Goal: Information Seeking & Learning: Learn about a topic

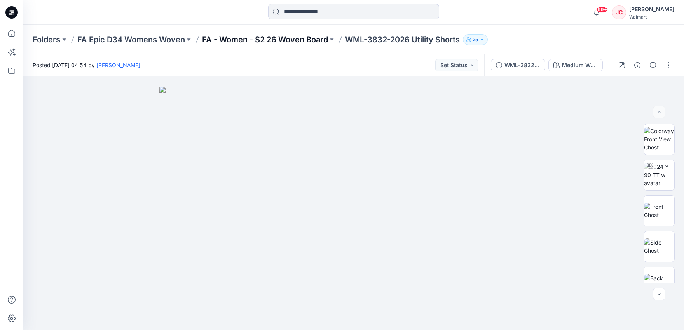
click at [234, 41] on p "FA - Women - S2 26 Woven Board" at bounding box center [265, 39] width 126 height 11
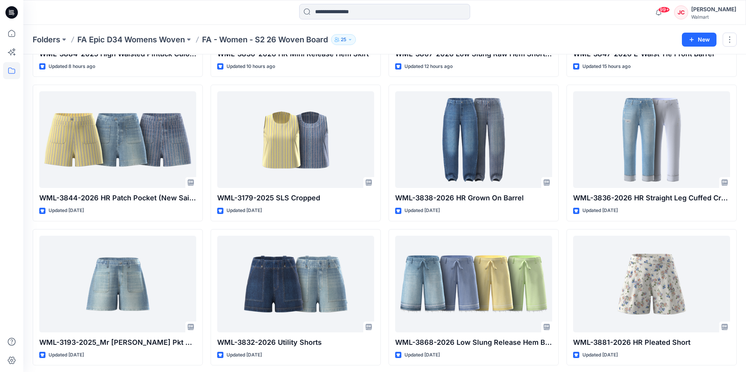
scroll to position [147, 0]
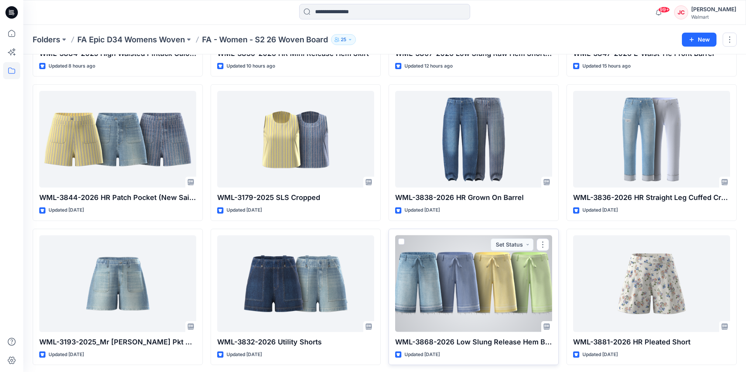
drag, startPoint x: 451, startPoint y: 280, endPoint x: 418, endPoint y: 272, distance: 33.8
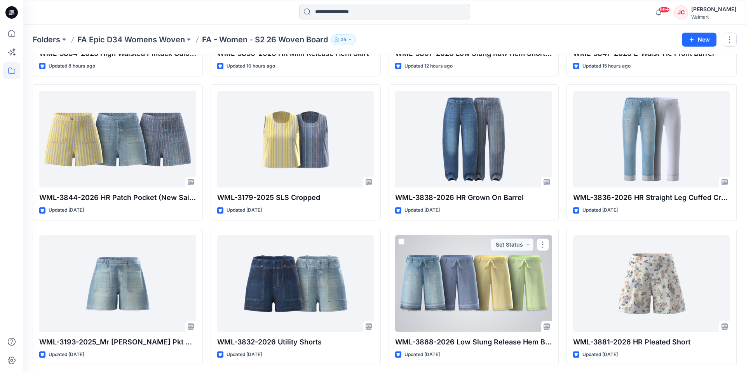
click at [451, 280] on div at bounding box center [473, 284] width 157 height 97
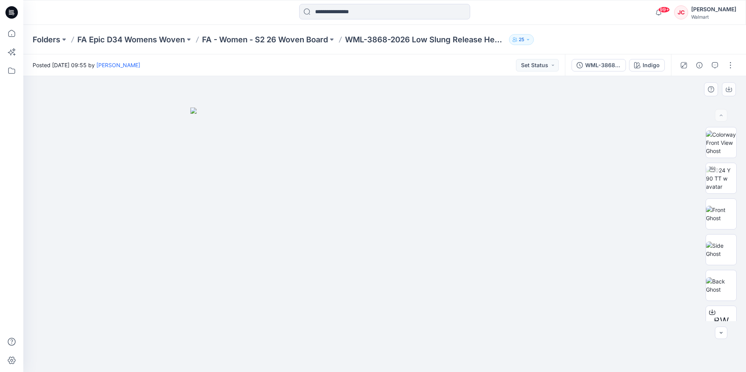
click at [536, 240] on img at bounding box center [384, 240] width 389 height 265
click at [684, 147] on img at bounding box center [721, 143] width 30 height 24
click at [684, 184] on img at bounding box center [721, 178] width 30 height 24
drag, startPoint x: 475, startPoint y: 358, endPoint x: 370, endPoint y: 356, distance: 104.6
click at [363, 330] on icon at bounding box center [385, 349] width 235 height 29
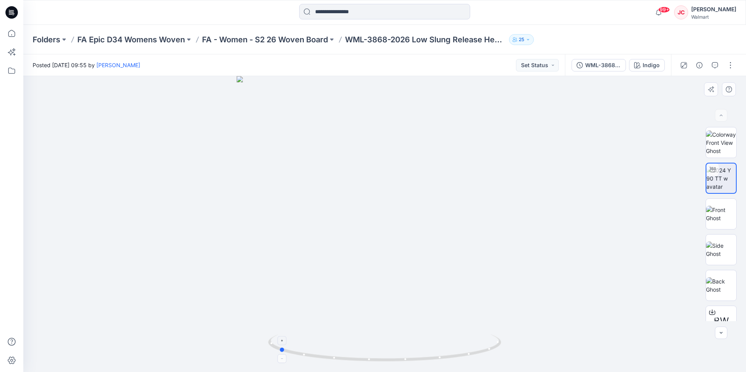
drag, startPoint x: 490, startPoint y: 351, endPoint x: 496, endPoint y: 350, distance: 5.6
click at [496, 330] on icon at bounding box center [385, 349] width 235 height 29
